Goal: Find specific page/section: Find specific page/section

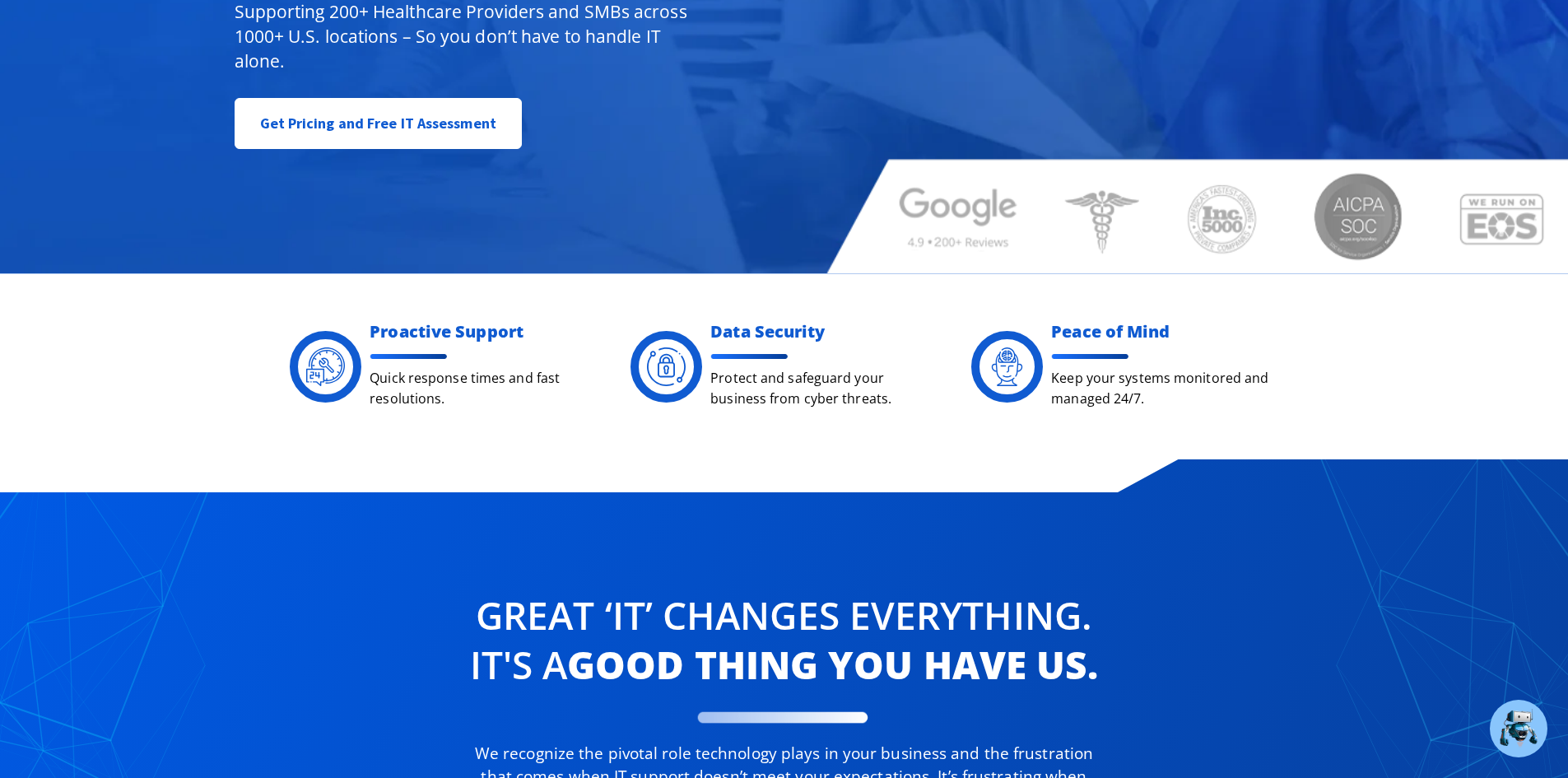
scroll to position [247, 0]
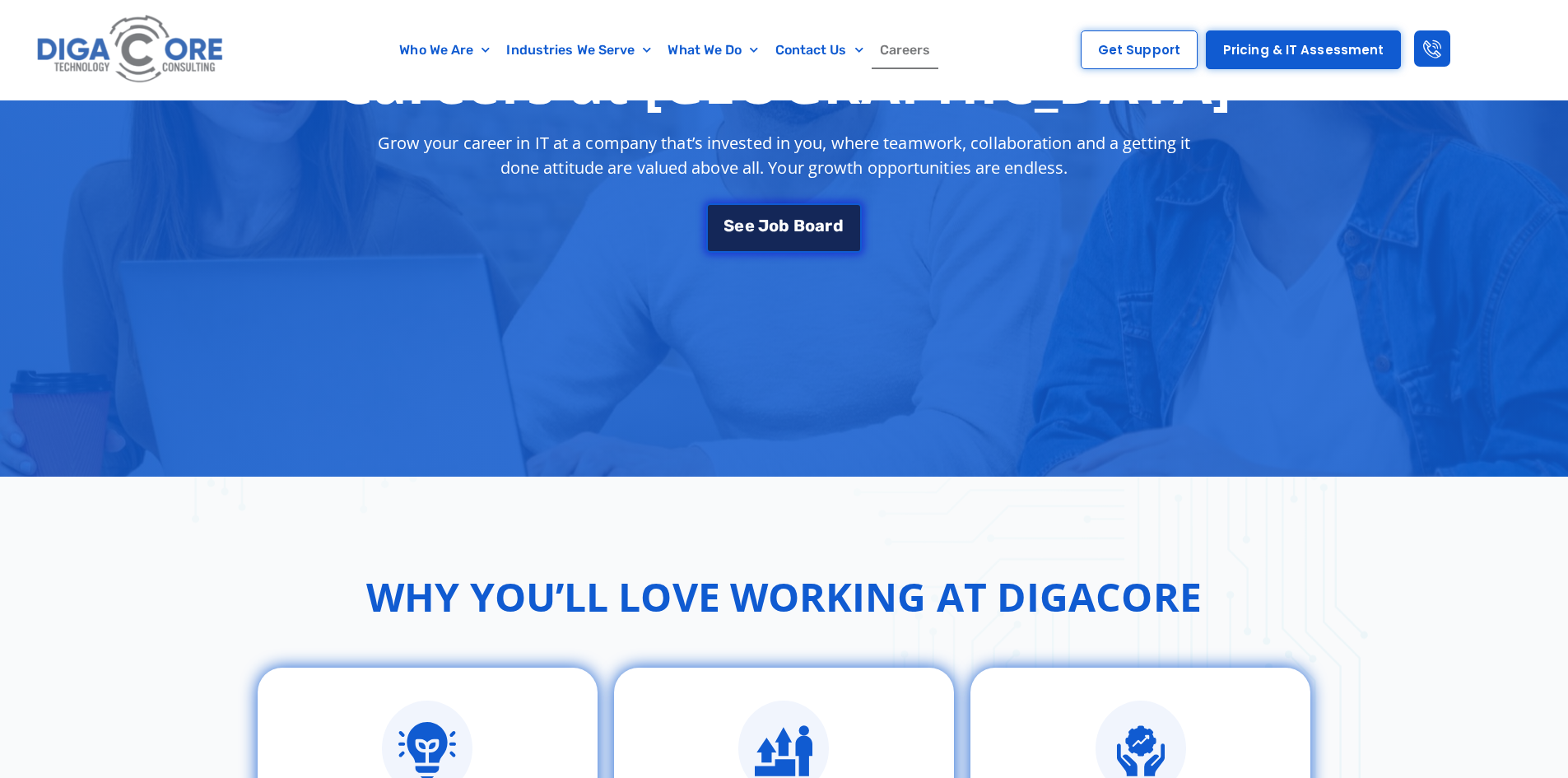
click at [825, 226] on span "r" at bounding box center [829, 225] width 7 height 17
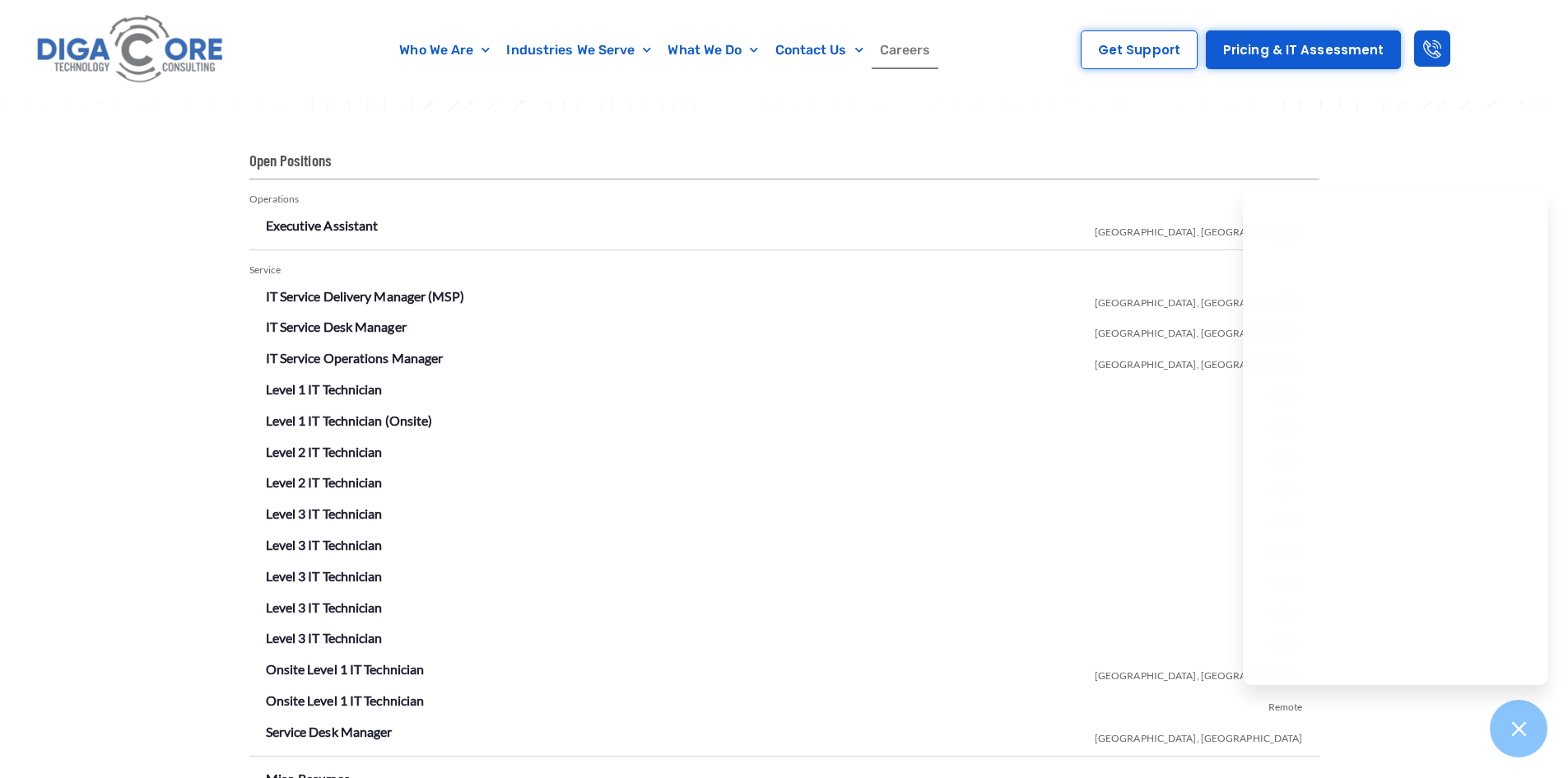
scroll to position [2817, 0]
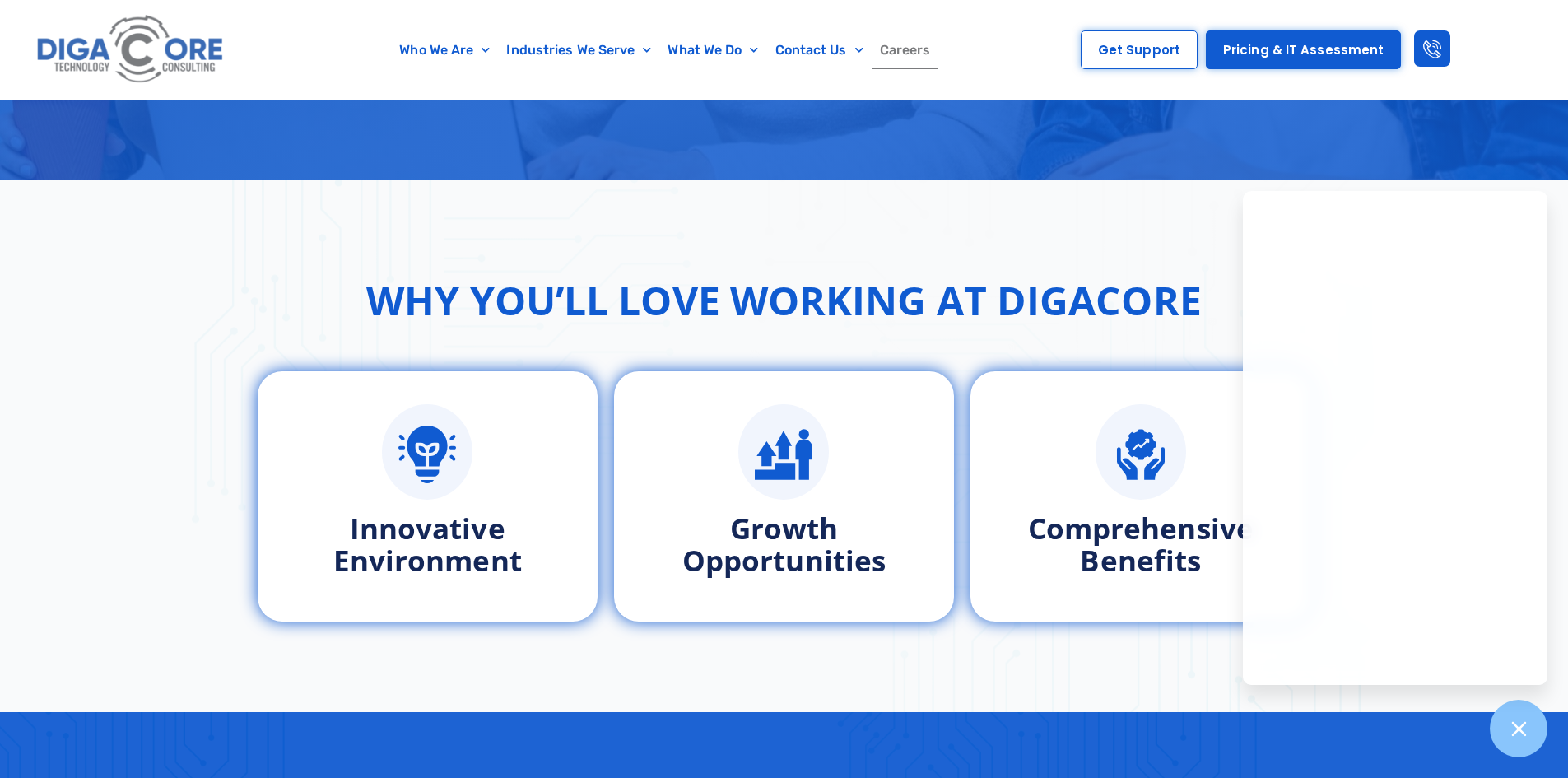
scroll to position [329, 0]
